Goal: Information Seeking & Learning: Learn about a topic

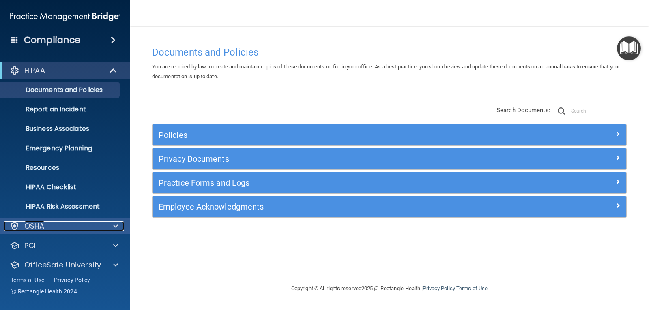
click at [115, 226] on span at bounding box center [115, 227] width 5 height 10
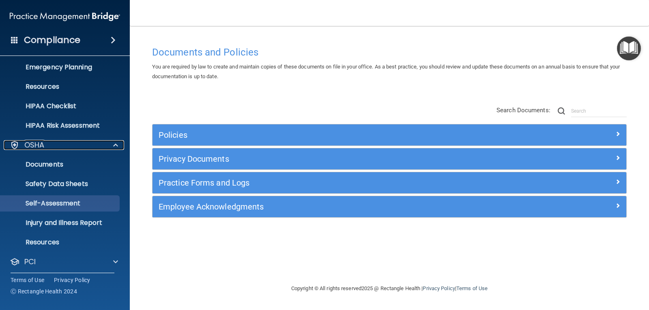
scroll to position [122, 0]
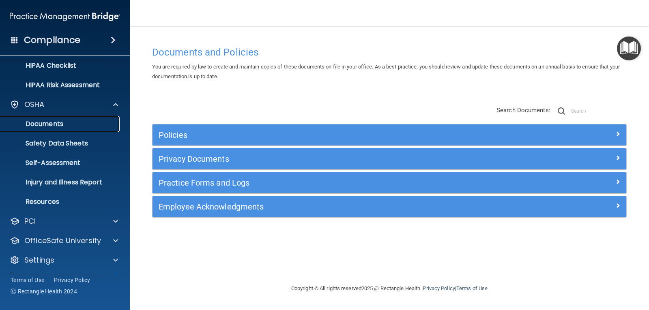
click at [47, 122] on p "Documents" at bounding box center [60, 124] width 111 height 8
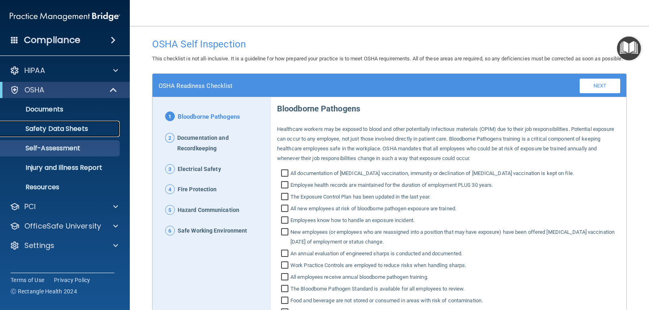
click at [71, 129] on p "Safety Data Sheets" at bounding box center [60, 129] width 111 height 8
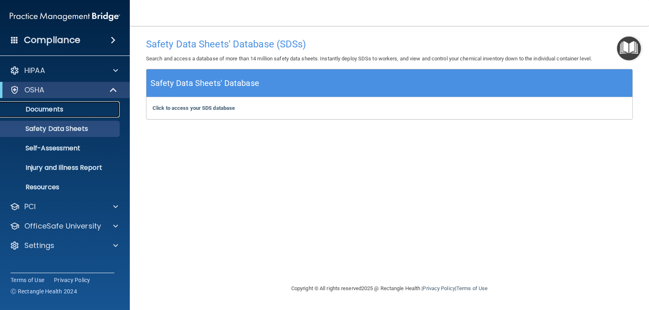
click at [59, 111] on p "Documents" at bounding box center [60, 109] width 111 height 8
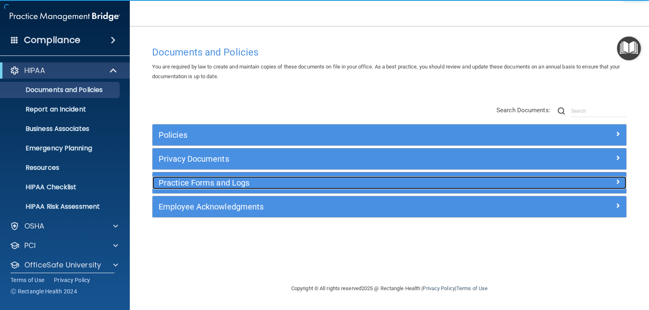
click at [196, 184] on h5 "Practice Forms and Logs" at bounding box center [330, 183] width 343 height 9
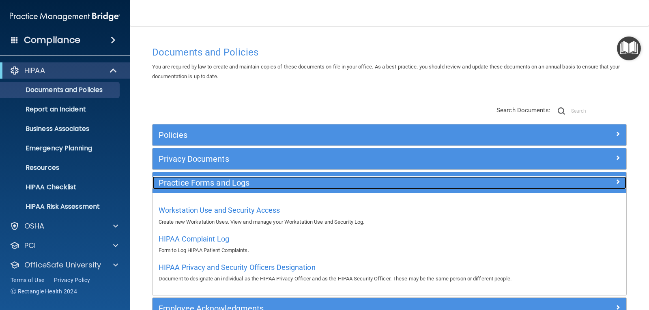
scroll to position [51, 0]
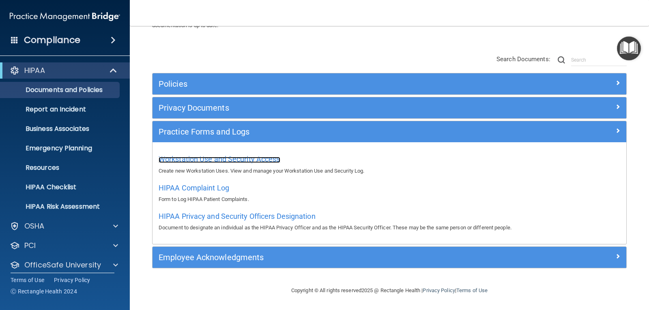
click at [206, 159] on span "Workstation Use and Security Access" at bounding box center [220, 159] width 122 height 9
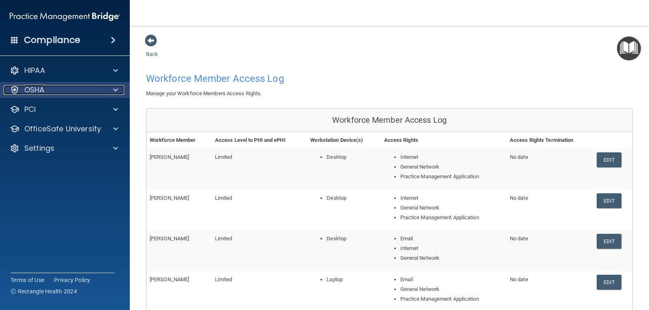
click at [110, 92] on div at bounding box center [114, 90] width 20 height 10
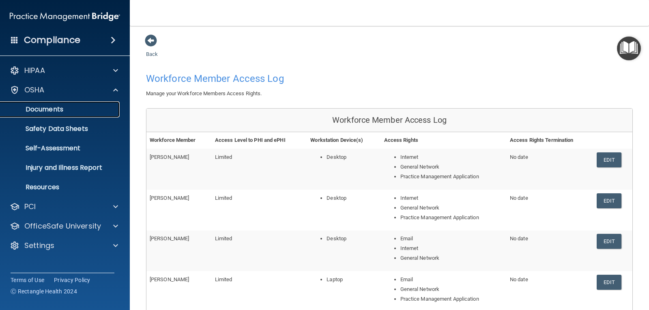
click at [77, 110] on p "Documents" at bounding box center [60, 109] width 111 height 8
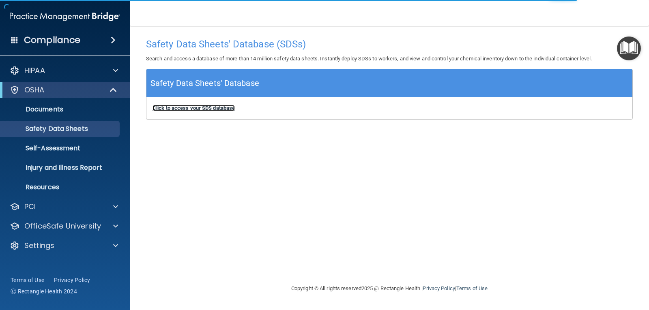
click at [194, 107] on b "Click to access your SDS database" at bounding box center [194, 108] width 82 height 6
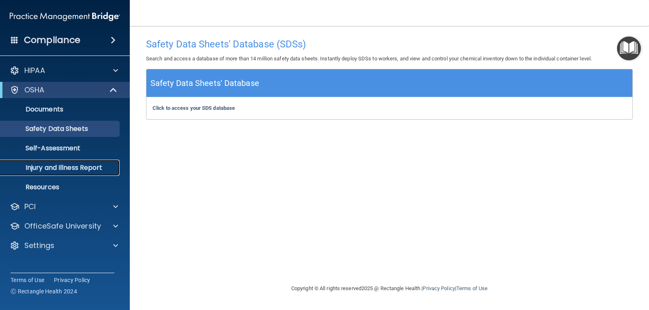
click at [80, 165] on p "Injury and Illness Report" at bounding box center [60, 168] width 111 height 8
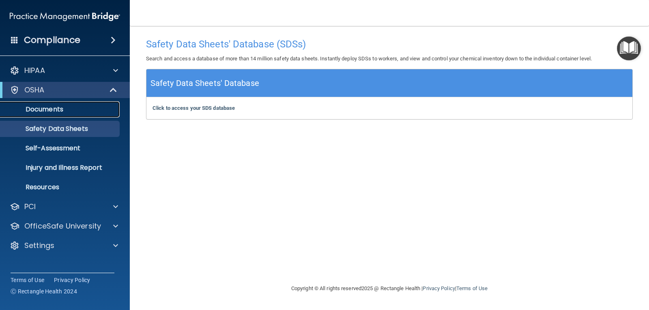
click at [52, 103] on link "Documents" at bounding box center [56, 109] width 128 height 16
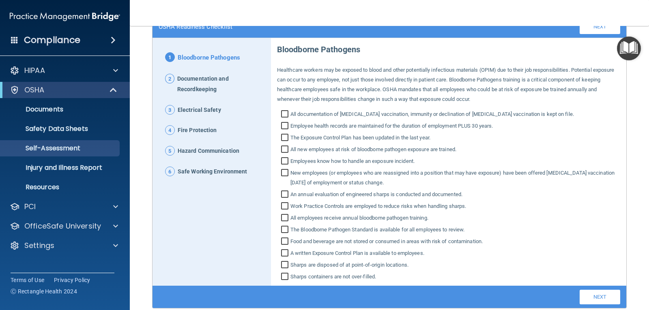
scroll to position [19, 0]
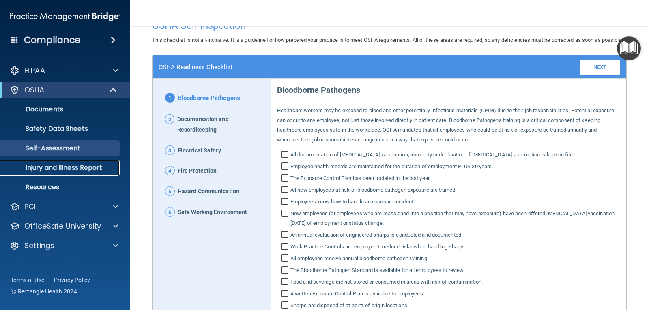
click at [84, 171] on p "Injury and Illness Report" at bounding box center [60, 168] width 111 height 8
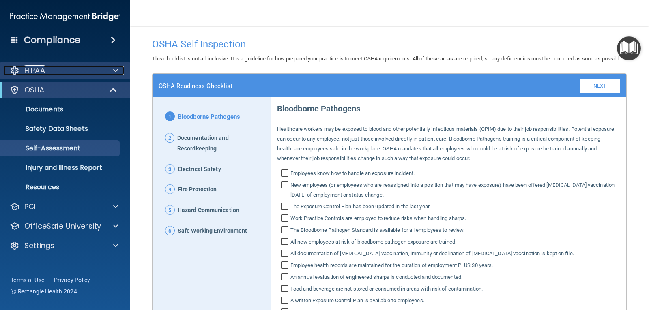
click at [61, 71] on div "HIPAA" at bounding box center [54, 71] width 101 height 10
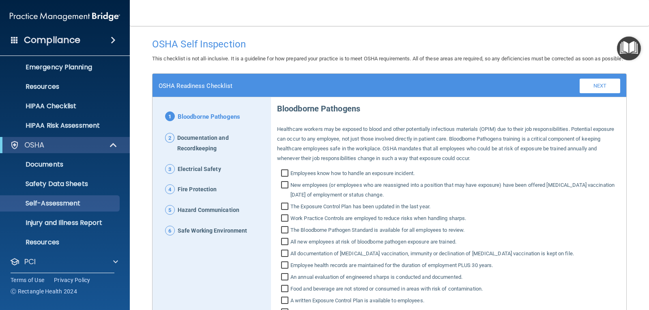
scroll to position [122, 0]
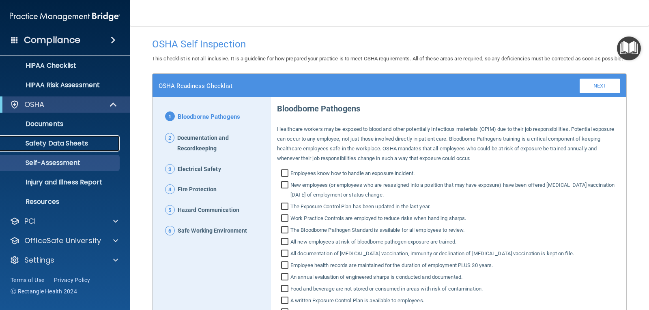
click at [59, 138] on link "Safety Data Sheets" at bounding box center [56, 144] width 128 height 16
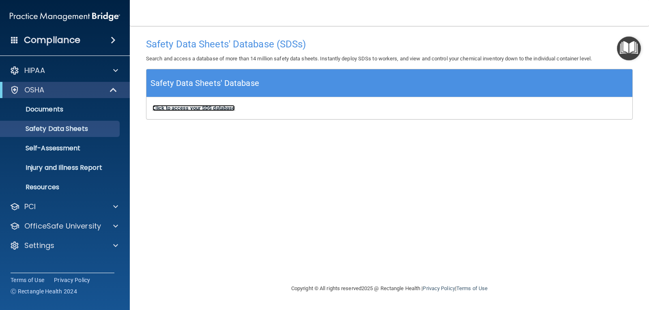
click at [197, 110] on b "Click to access your SDS database" at bounding box center [194, 108] width 82 height 6
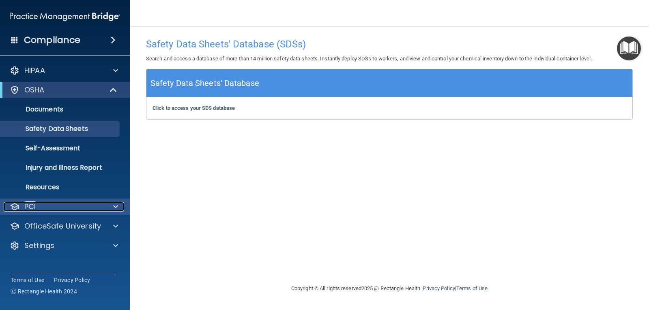
click at [114, 208] on span at bounding box center [115, 207] width 5 height 10
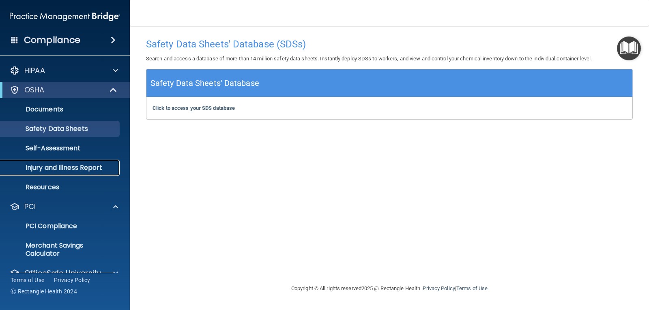
click at [56, 168] on p "Injury and Illness Report" at bounding box center [60, 168] width 111 height 8
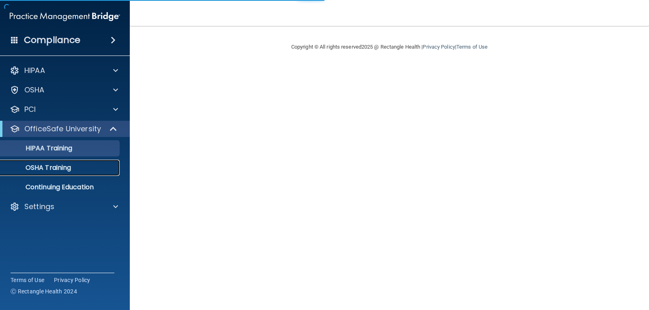
click at [50, 166] on p "OSHA Training" at bounding box center [38, 168] width 66 height 8
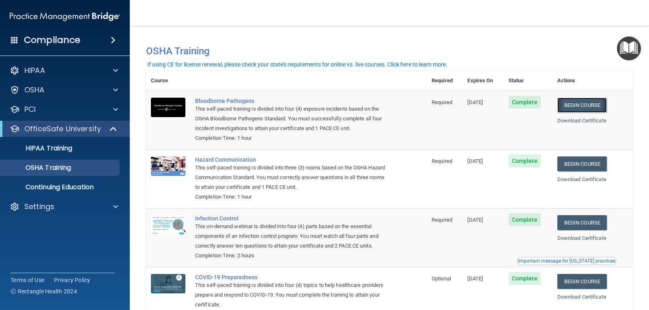
click at [585, 105] on link "Begin Course" at bounding box center [581, 105] width 49 height 15
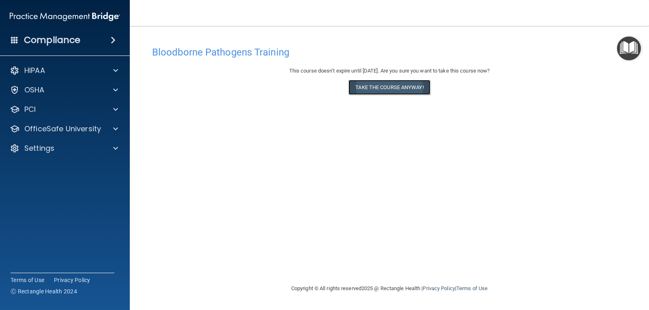
click at [395, 90] on button "Take the course anyway!" at bounding box center [389, 87] width 82 height 15
